Goal: Communication & Community: Answer question/provide support

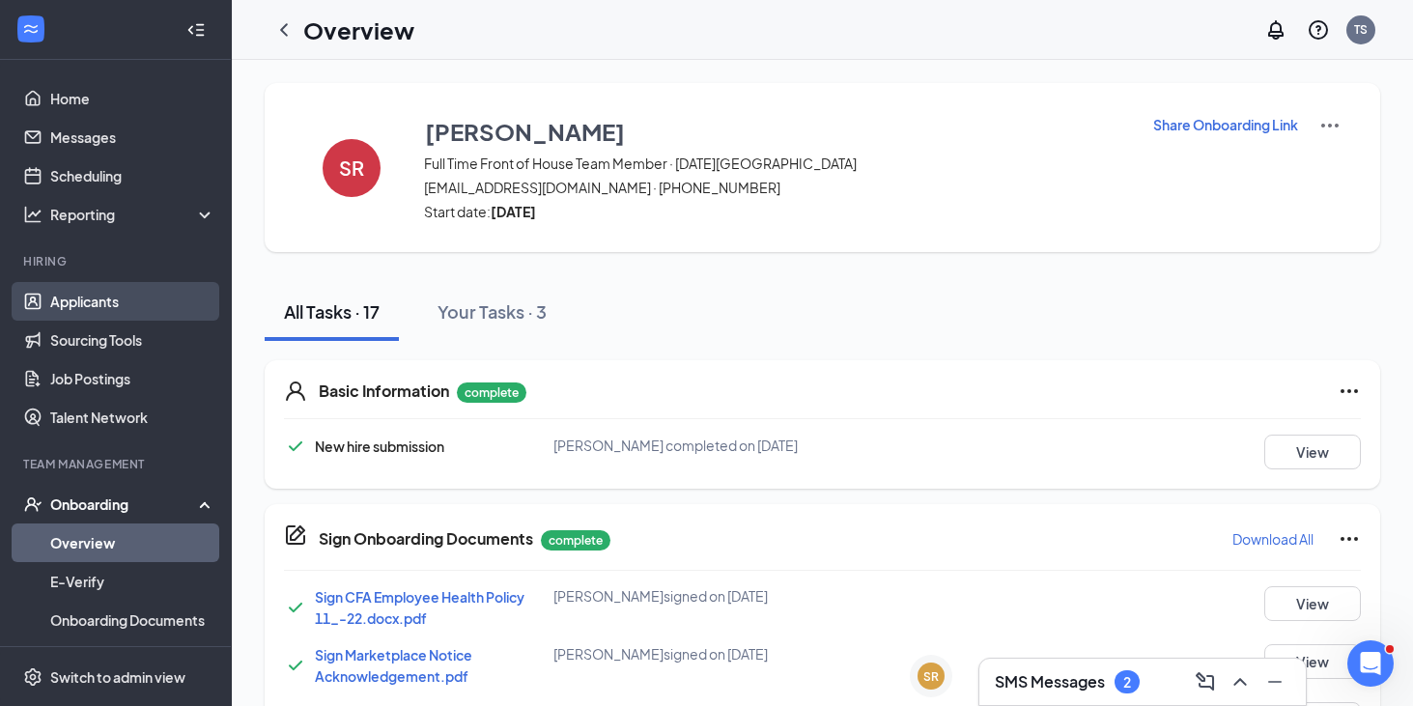
click at [118, 294] on link "Applicants" at bounding box center [132, 301] width 165 height 39
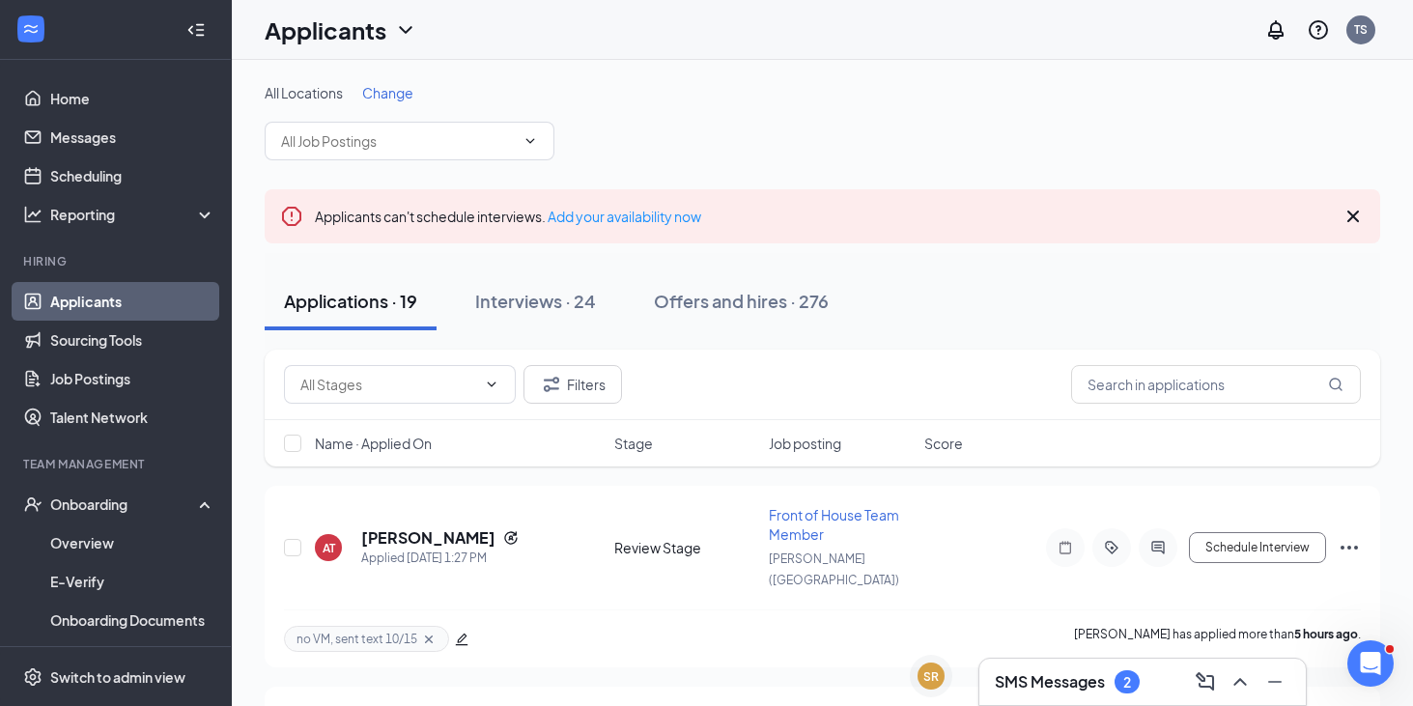
click at [1072, 678] on h3 "SMS Messages" at bounding box center [1050, 681] width 110 height 21
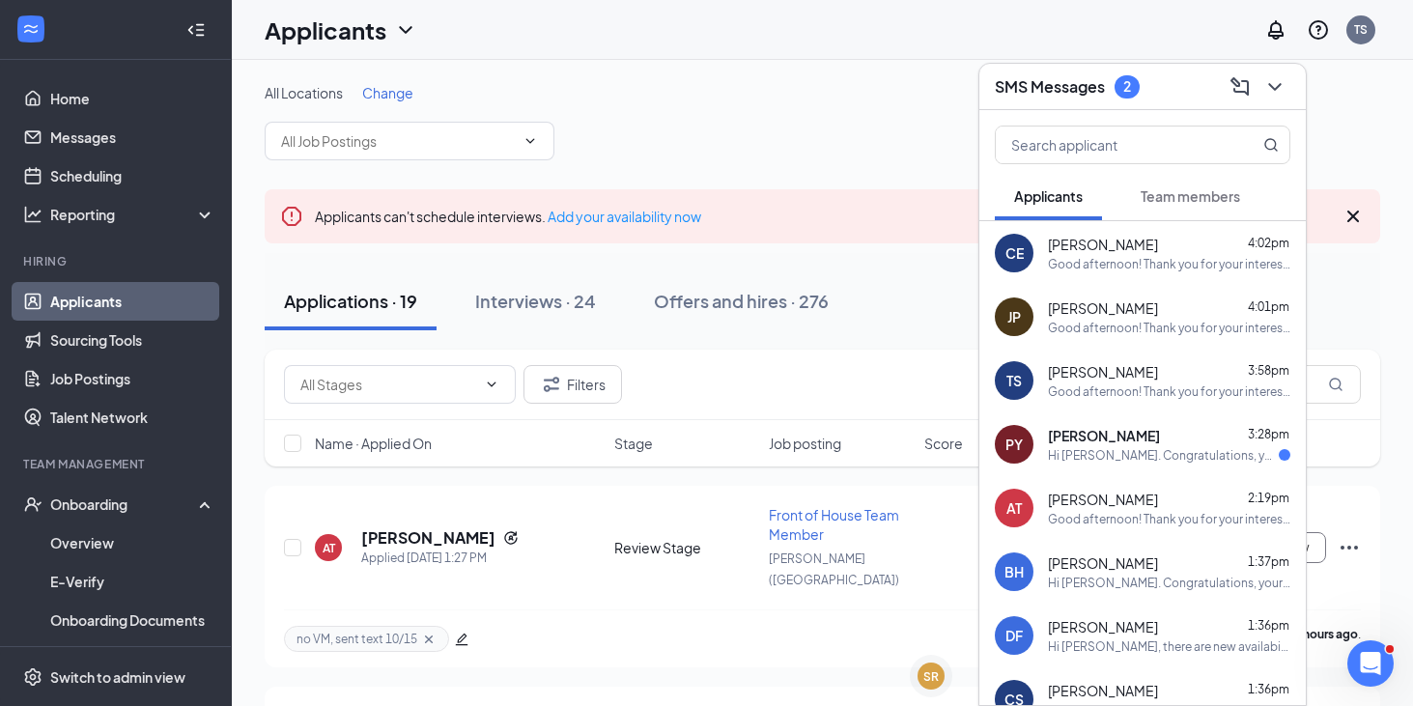
click at [1204, 210] on button "Team members" at bounding box center [1190, 196] width 138 height 48
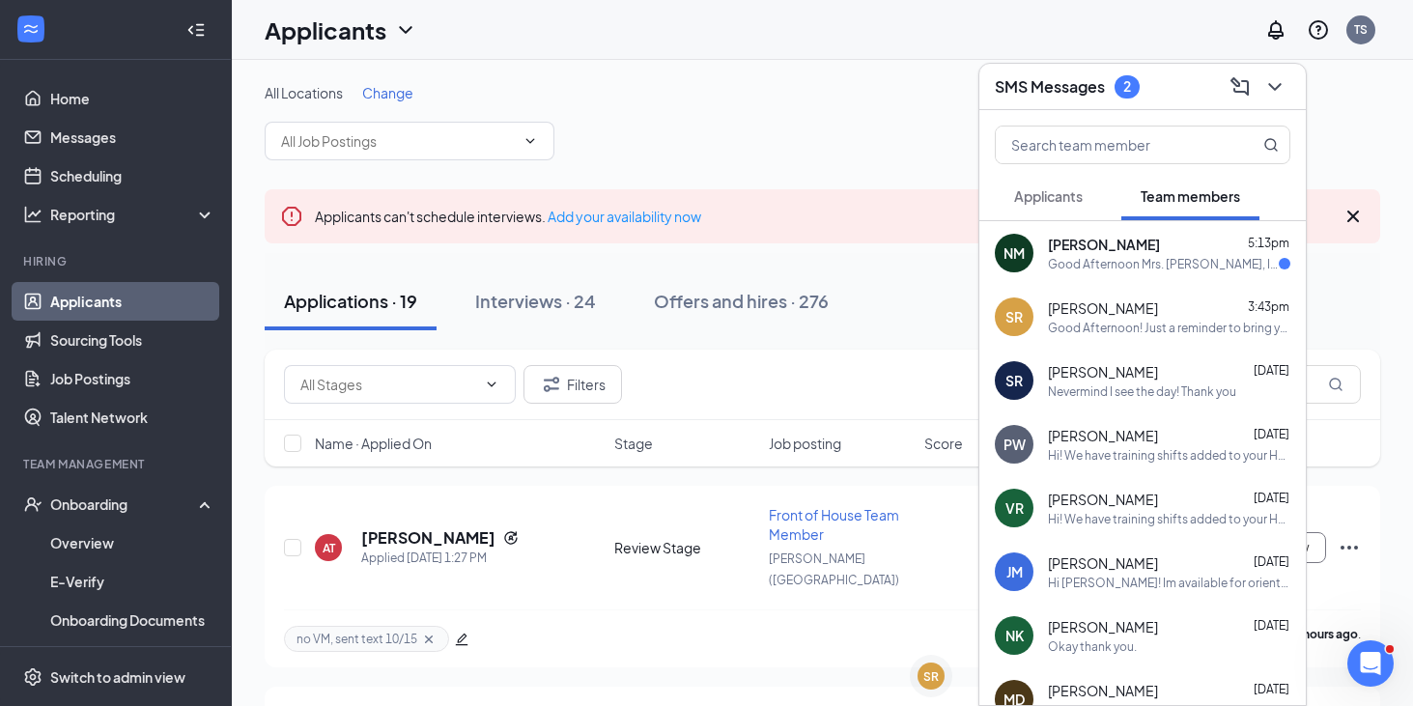
click at [1115, 272] on div "NM [PERSON_NAME] 5:13pm Good Afternoon Mrs. [PERSON_NAME], I was wondering if t…" at bounding box center [1142, 253] width 326 height 64
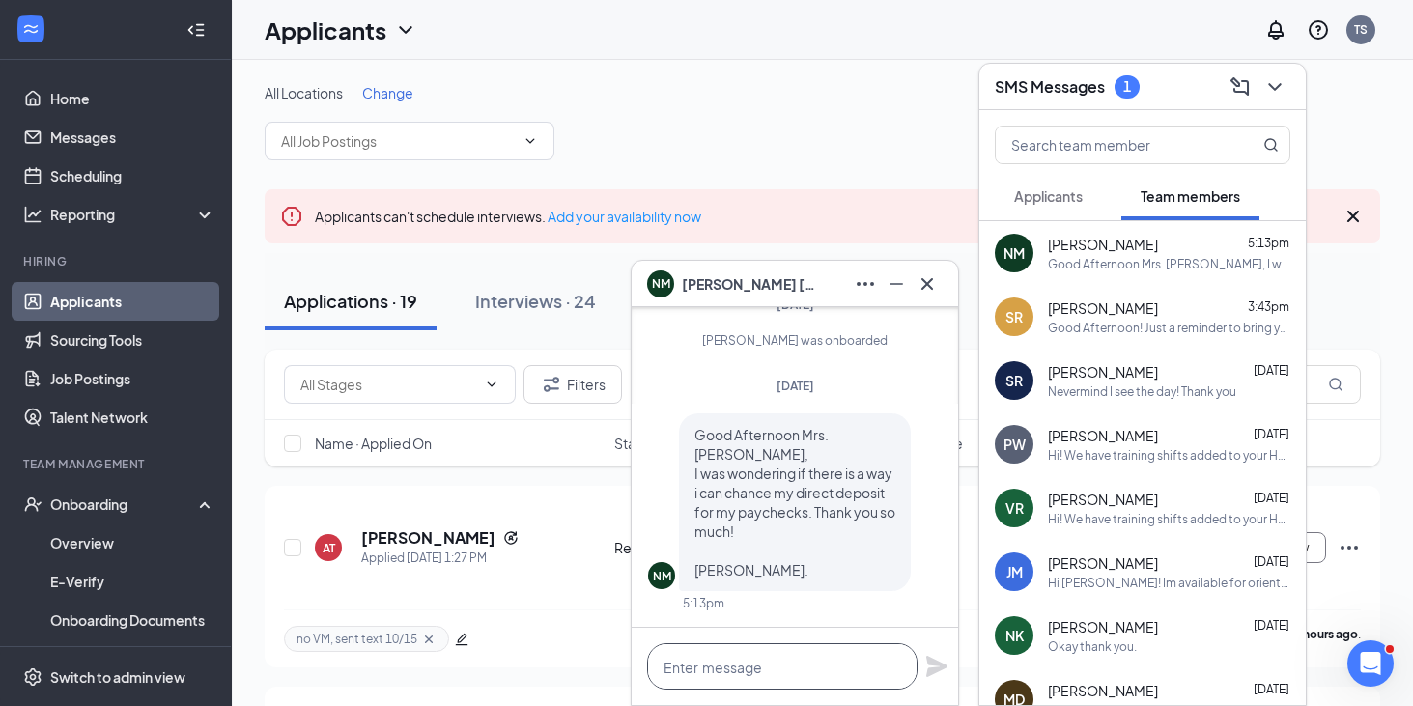
click at [717, 663] on textarea at bounding box center [782, 666] width 270 height 46
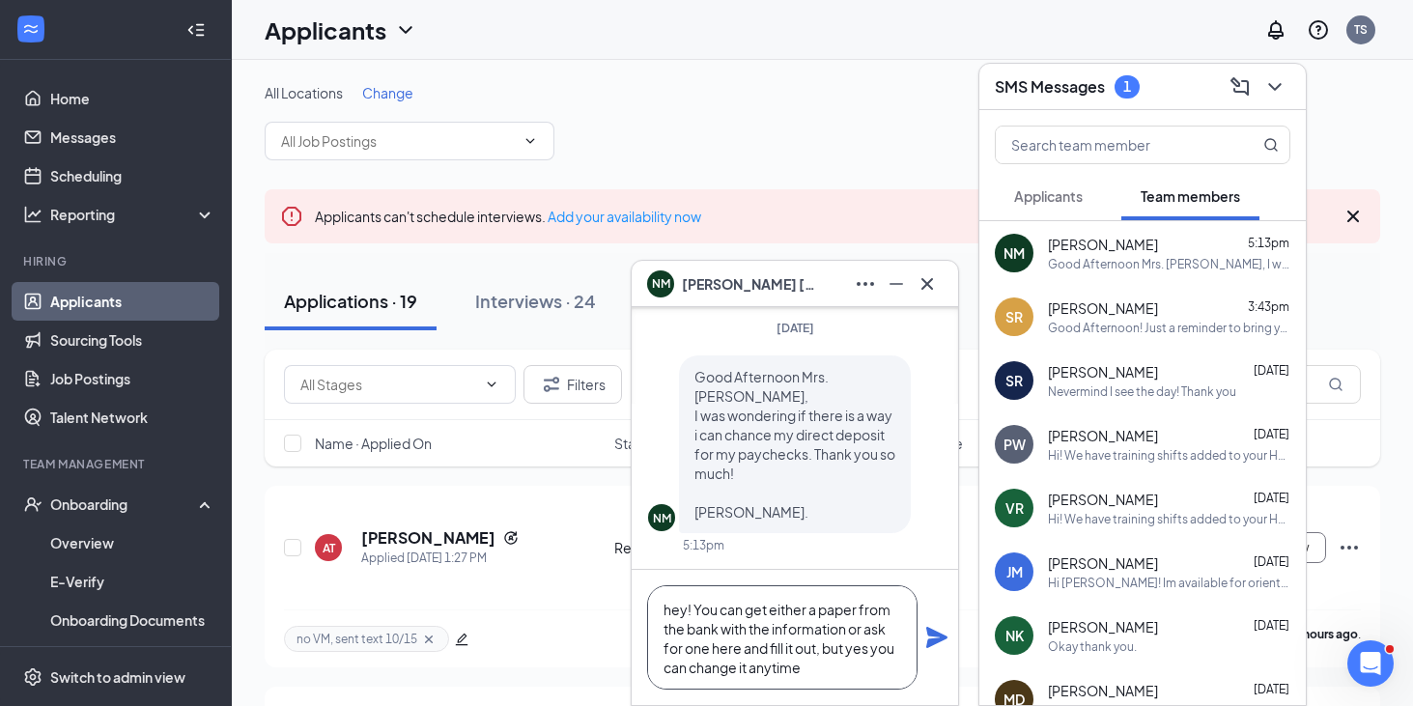
type textarea "hey! You can get either a paper from the bank with the information or ask for o…"
click at [935, 645] on icon "Plane" at bounding box center [936, 637] width 23 height 23
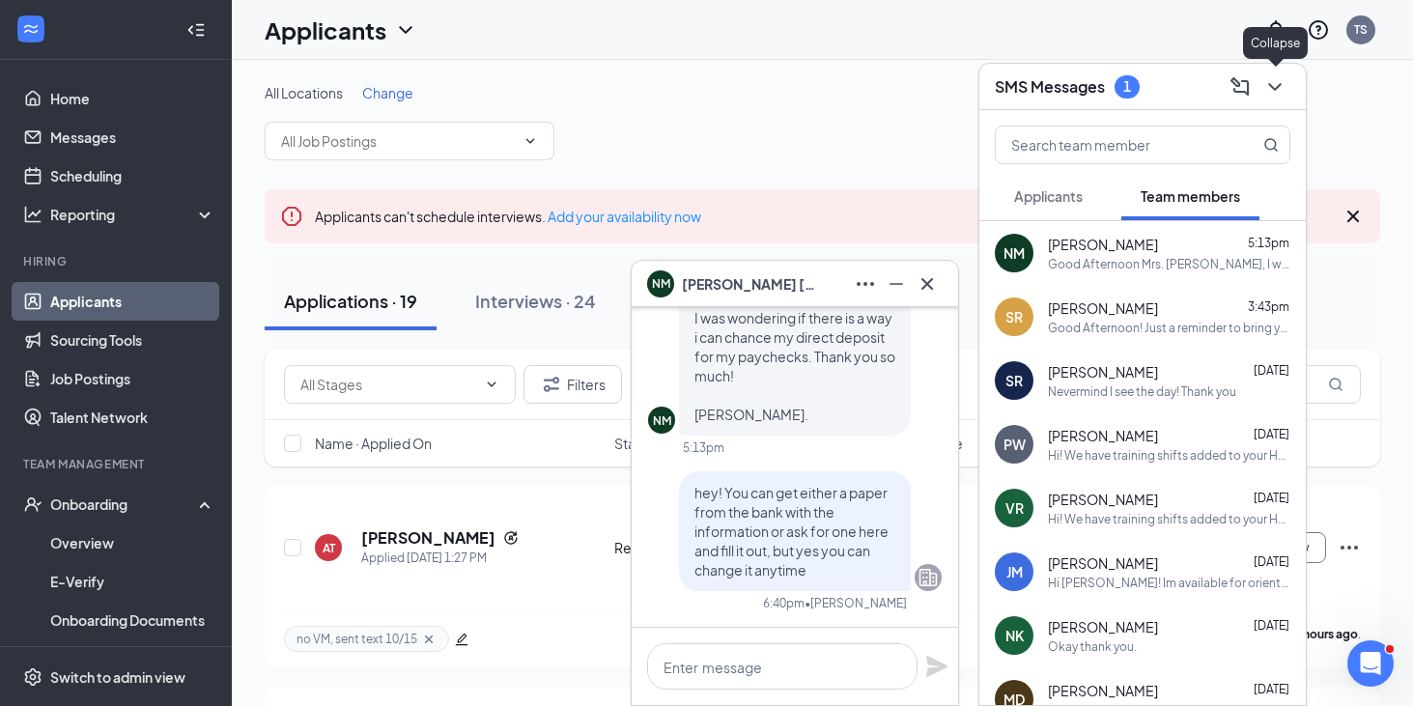
click at [1285, 92] on icon "ChevronDown" at bounding box center [1274, 86] width 23 height 23
